Goal: Find specific fact: Find specific page/section

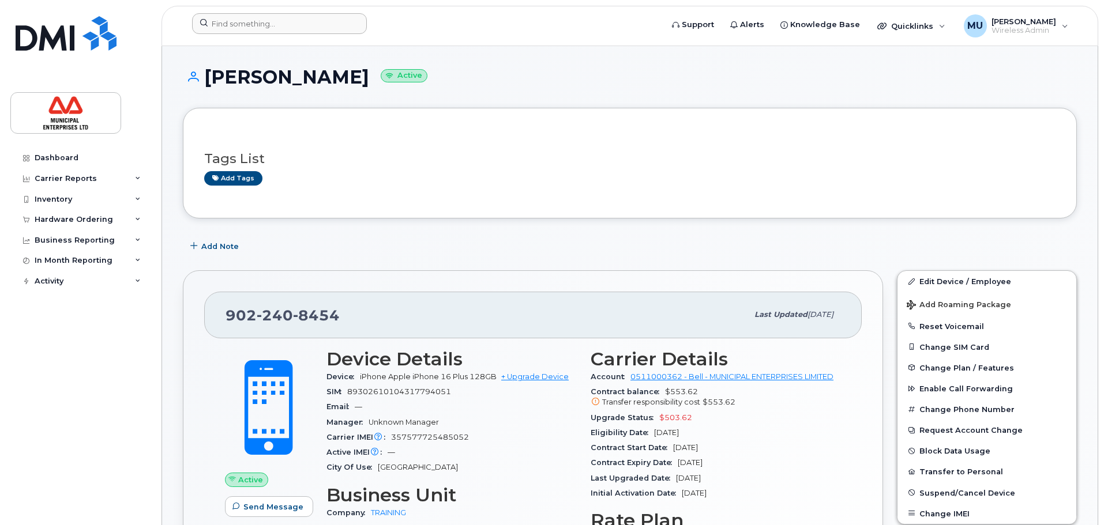
scroll to position [173, 0]
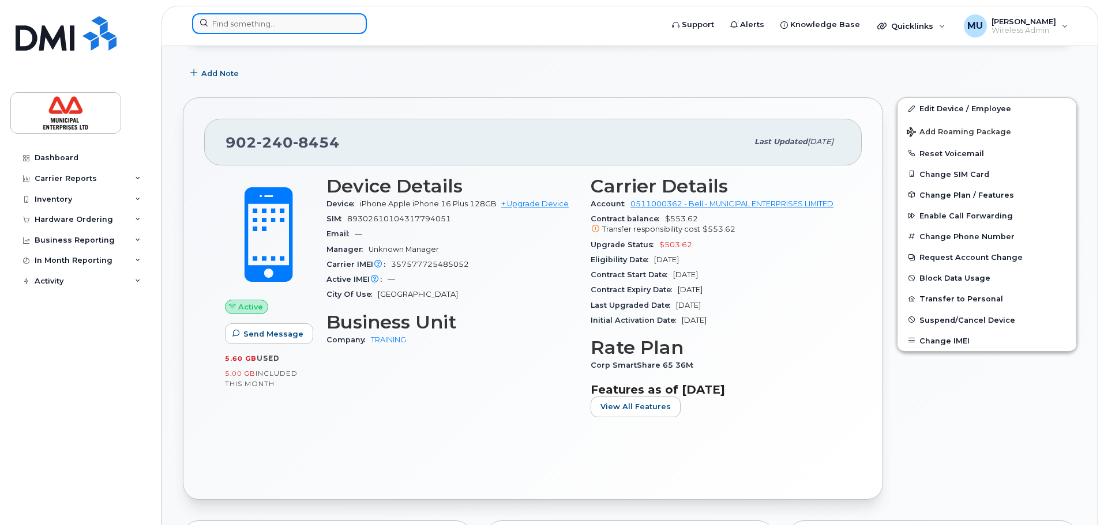
click at [299, 25] on input at bounding box center [279, 23] width 175 height 21
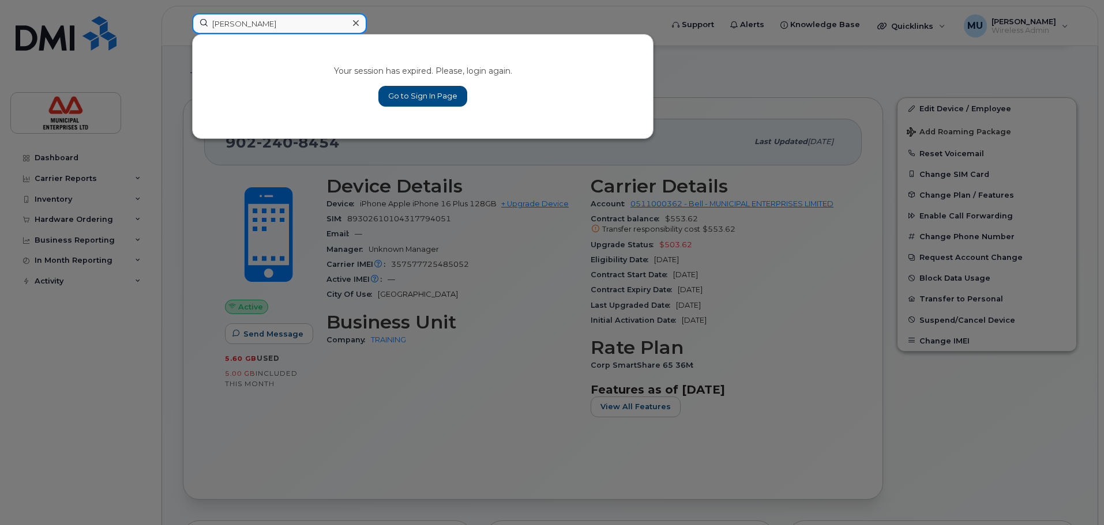
type input "cory"
click at [447, 99] on link "Go to Sign In Page" at bounding box center [422, 96] width 89 height 21
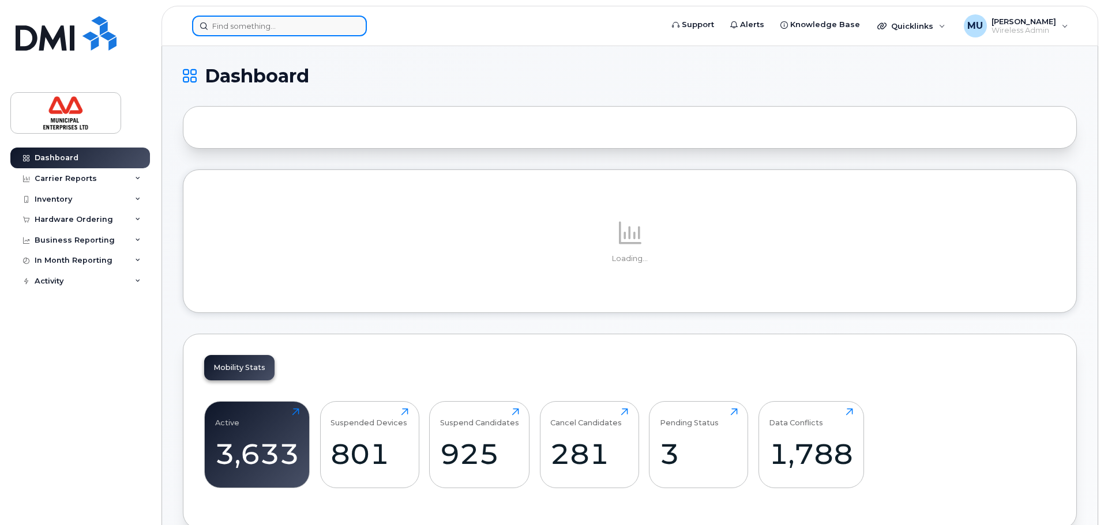
click at [231, 23] on input at bounding box center [279, 26] width 175 height 21
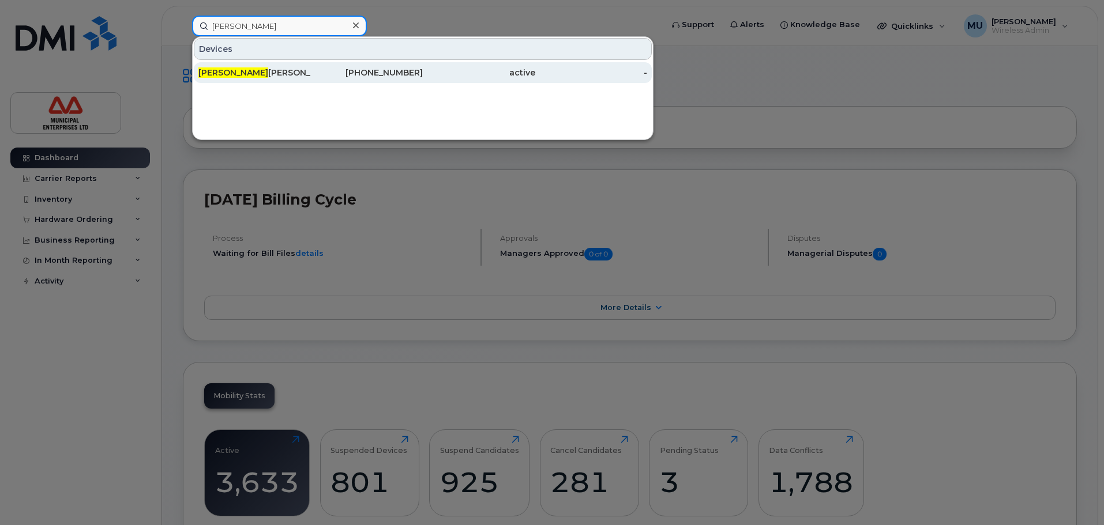
type input "cory mc"
click at [271, 74] on div "Cory Mc Nutt" at bounding box center [254, 73] width 112 height 12
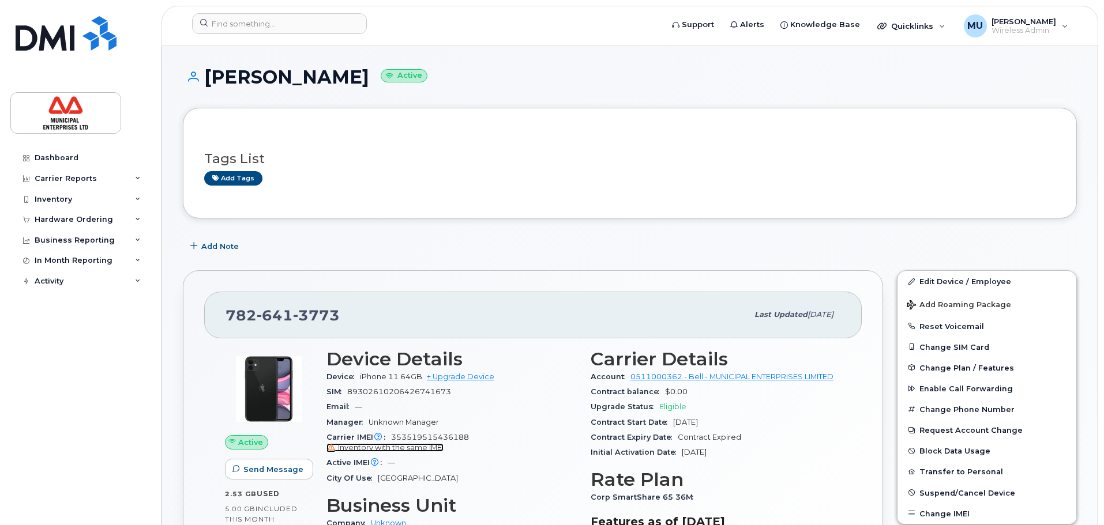
click at [428, 445] on span "Inventory with the same IMEI" at bounding box center [391, 447] width 106 height 9
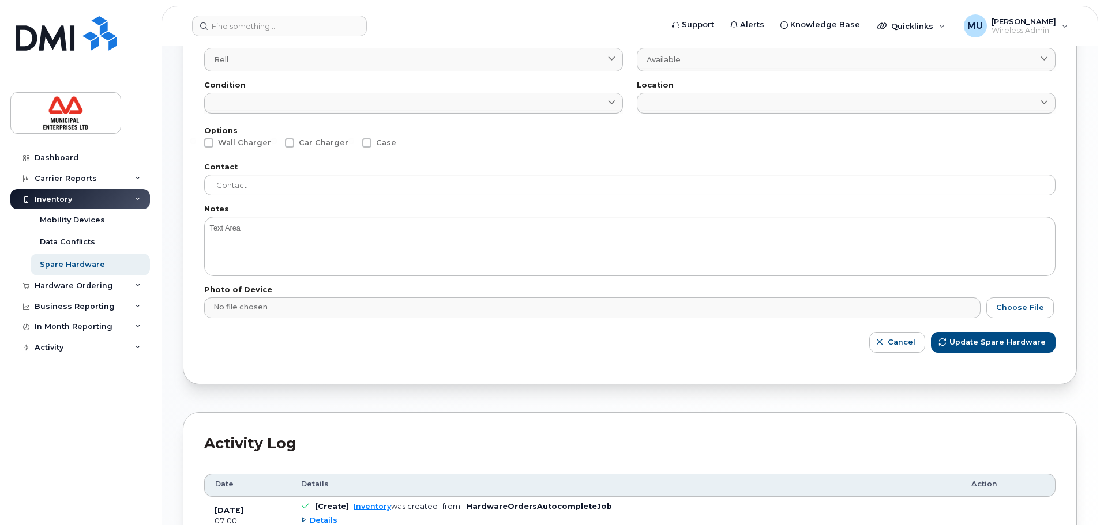
scroll to position [382, 0]
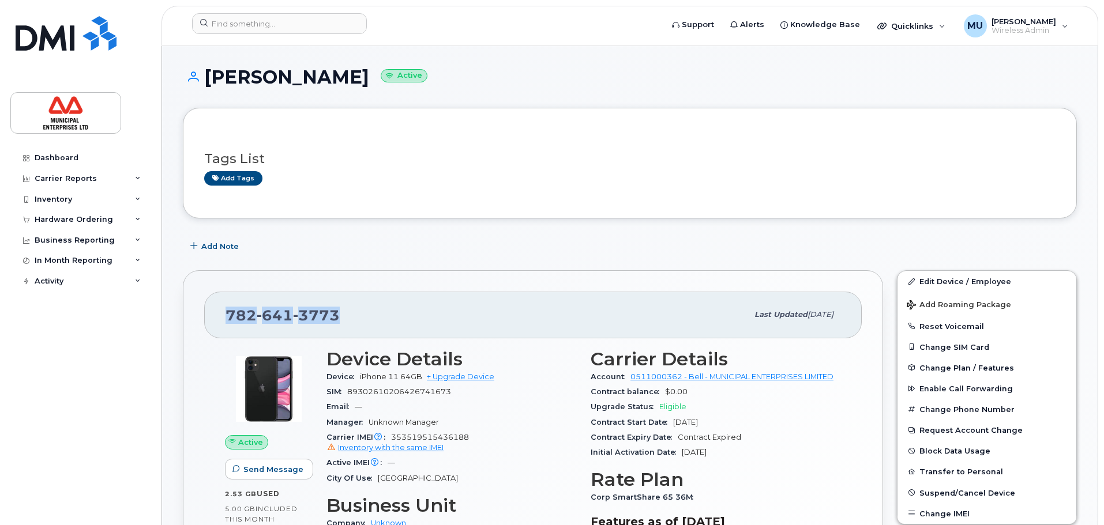
drag, startPoint x: 370, startPoint y: 317, endPoint x: 180, endPoint y: 299, distance: 190.0
click at [180, 299] on div "[PHONE_NUMBER] Last updated [DATE] Active Send Message 2.53 GB  used 5.00 GB  i…" at bounding box center [533, 451] width 714 height 375
copy span "[PHONE_NUMBER]"
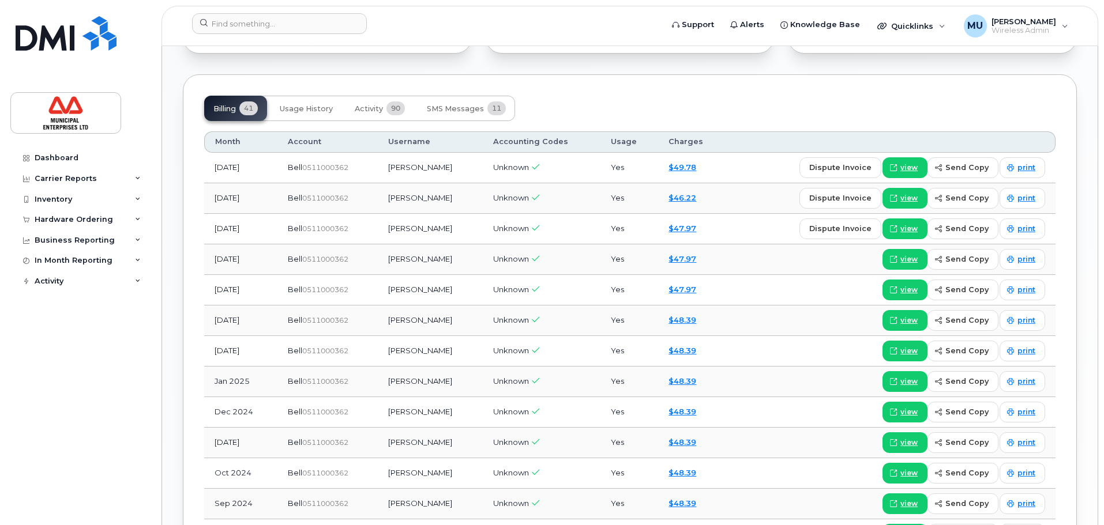
scroll to position [1318, 0]
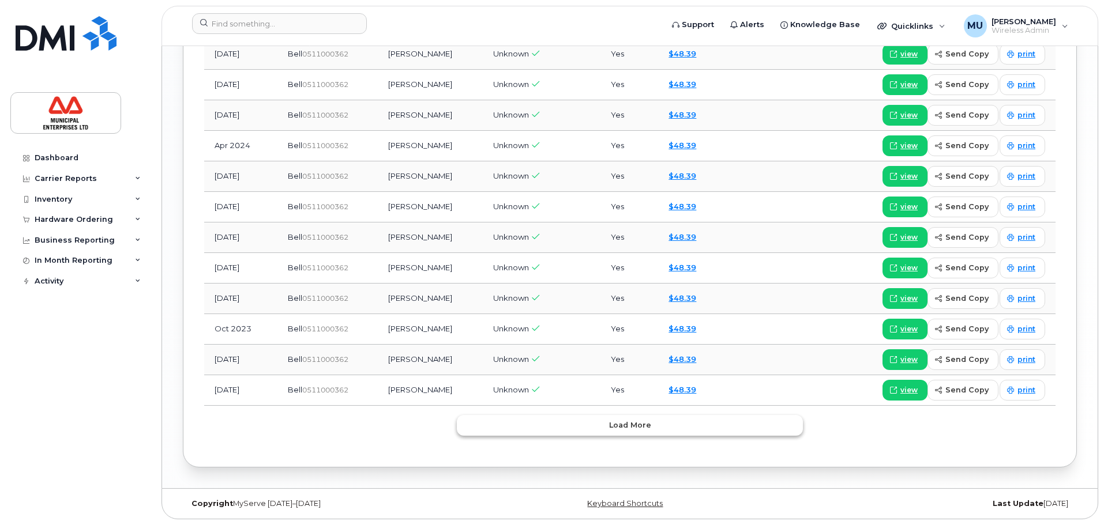
click at [533, 432] on button "Load more" at bounding box center [630, 425] width 346 height 21
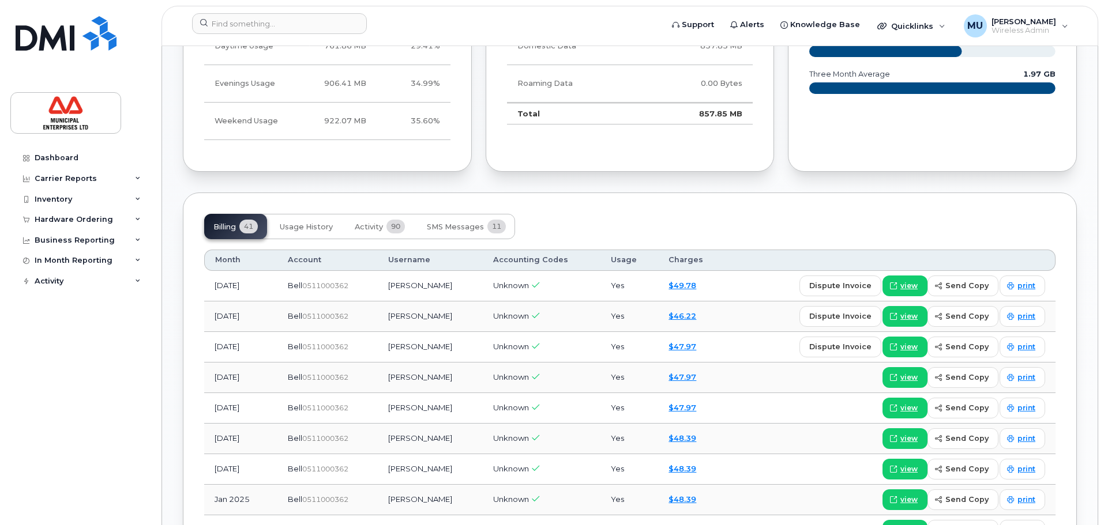
scroll to position [682, 0]
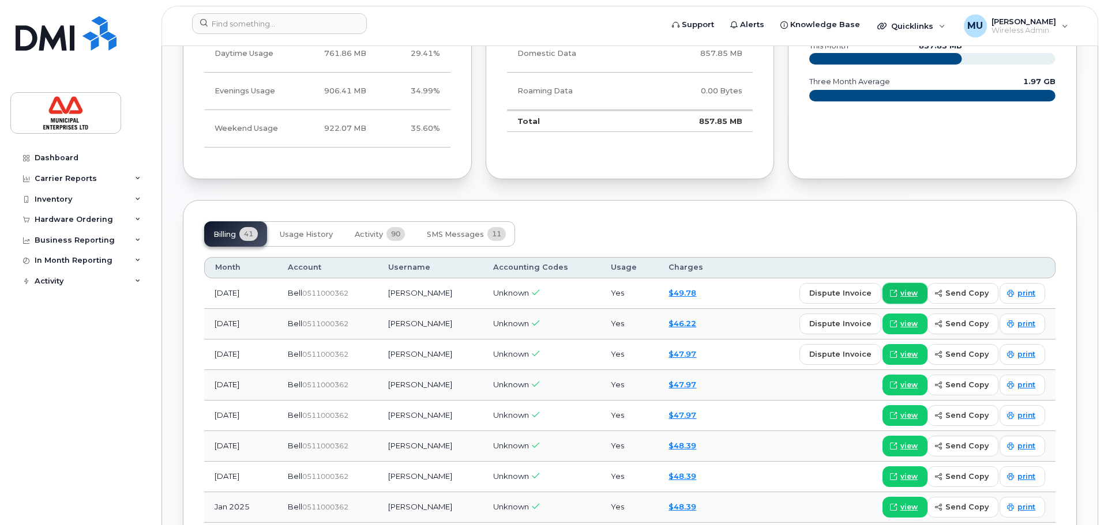
click at [913, 291] on span "view" at bounding box center [908, 293] width 17 height 10
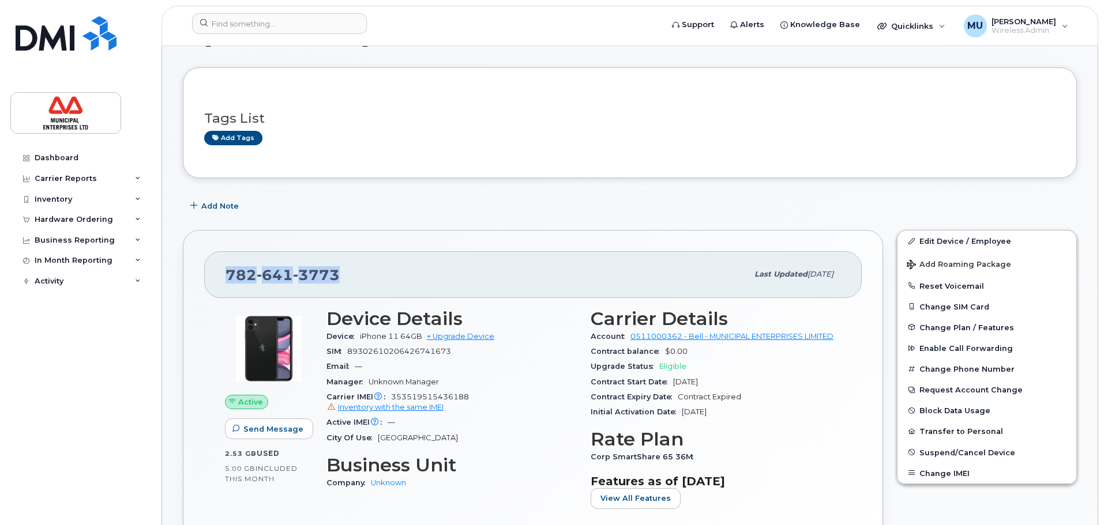
scroll to position [0, 0]
